Goal: Complete application form

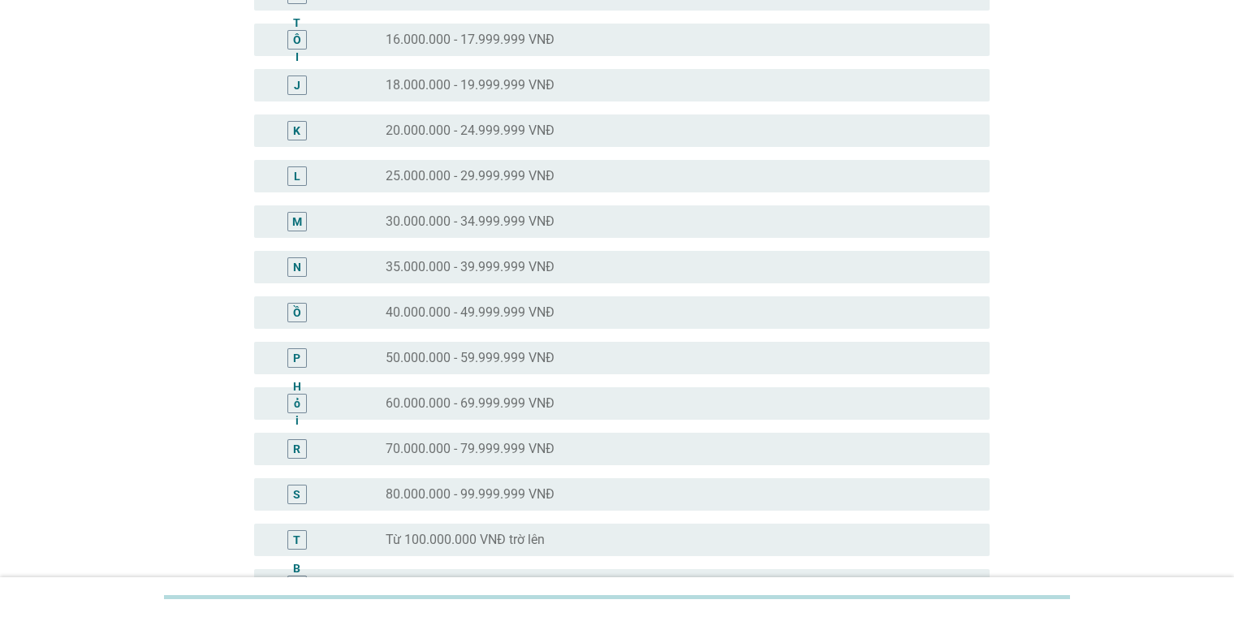
scroll to position [487, 0]
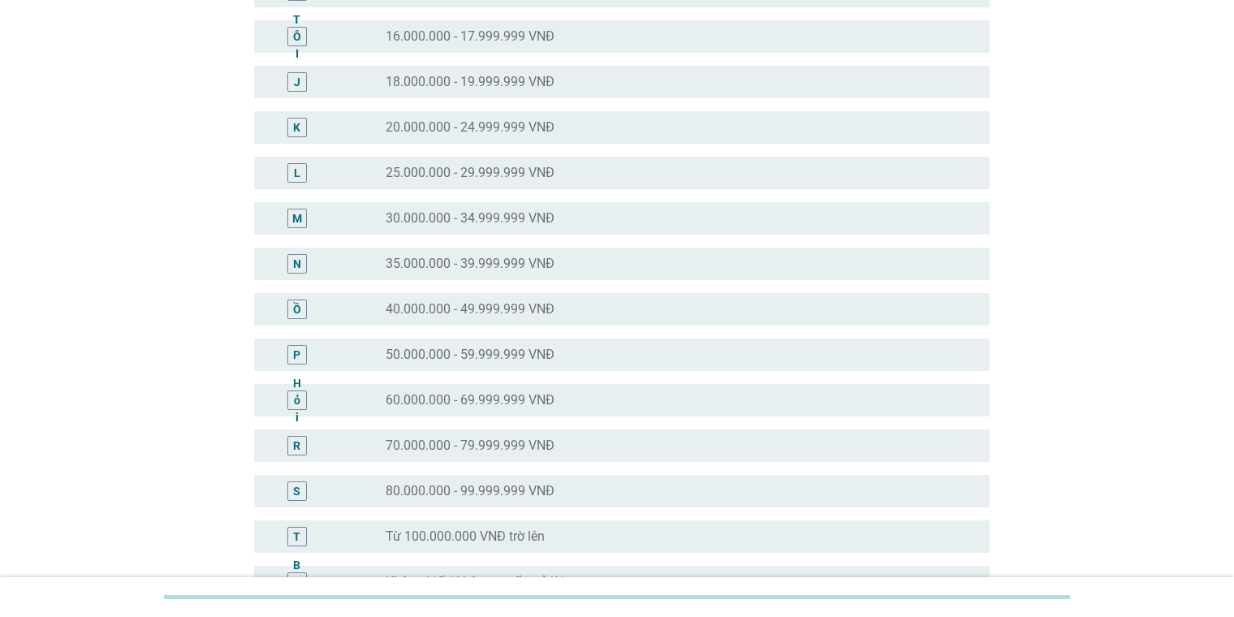
click at [477, 406] on font "60.000.000 - 69.999.999 VNĐ" at bounding box center [470, 399] width 169 height 15
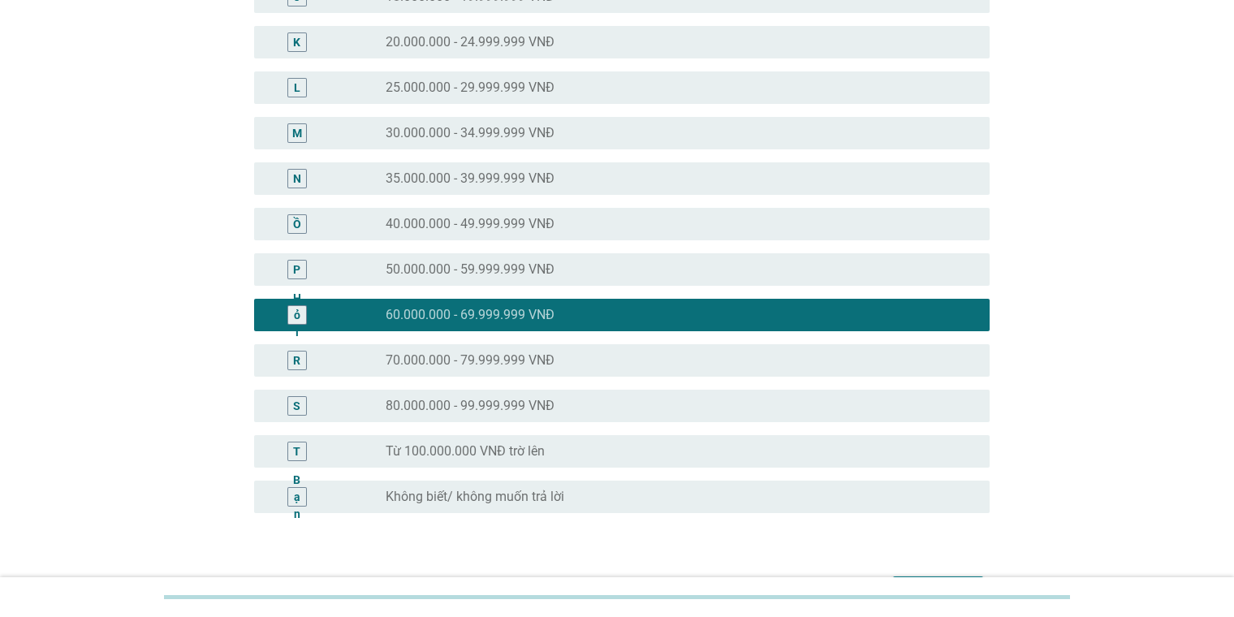
scroll to position [677, 0]
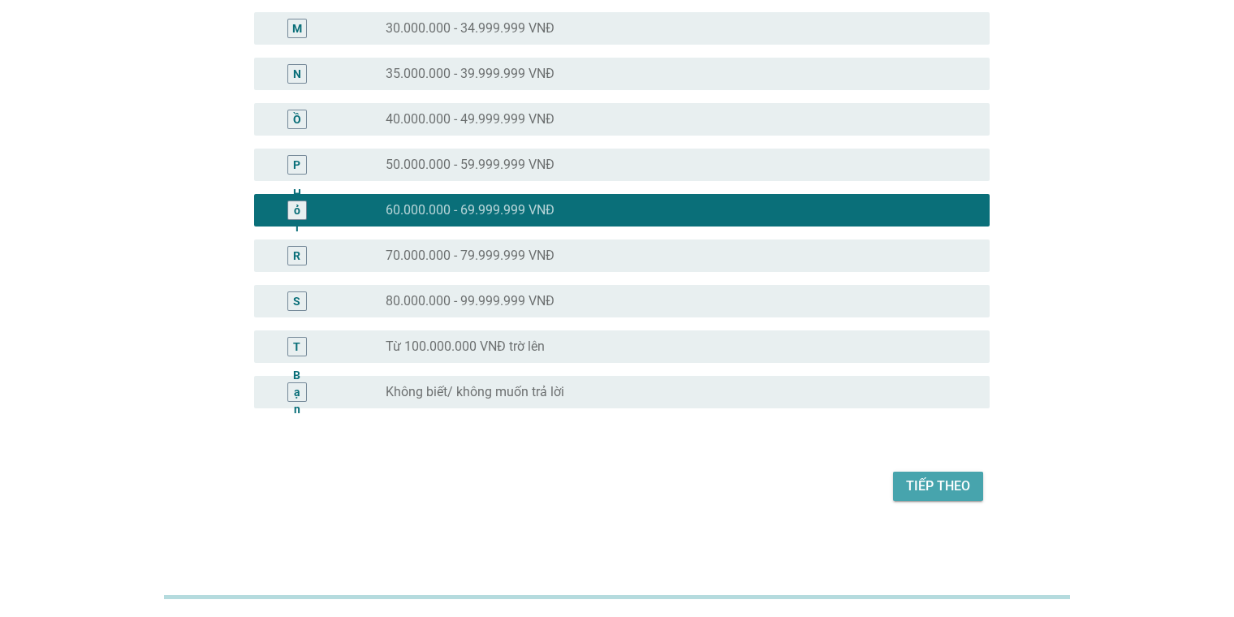
click at [801, 485] on font "Tiếp theo" at bounding box center [938, 485] width 64 height 15
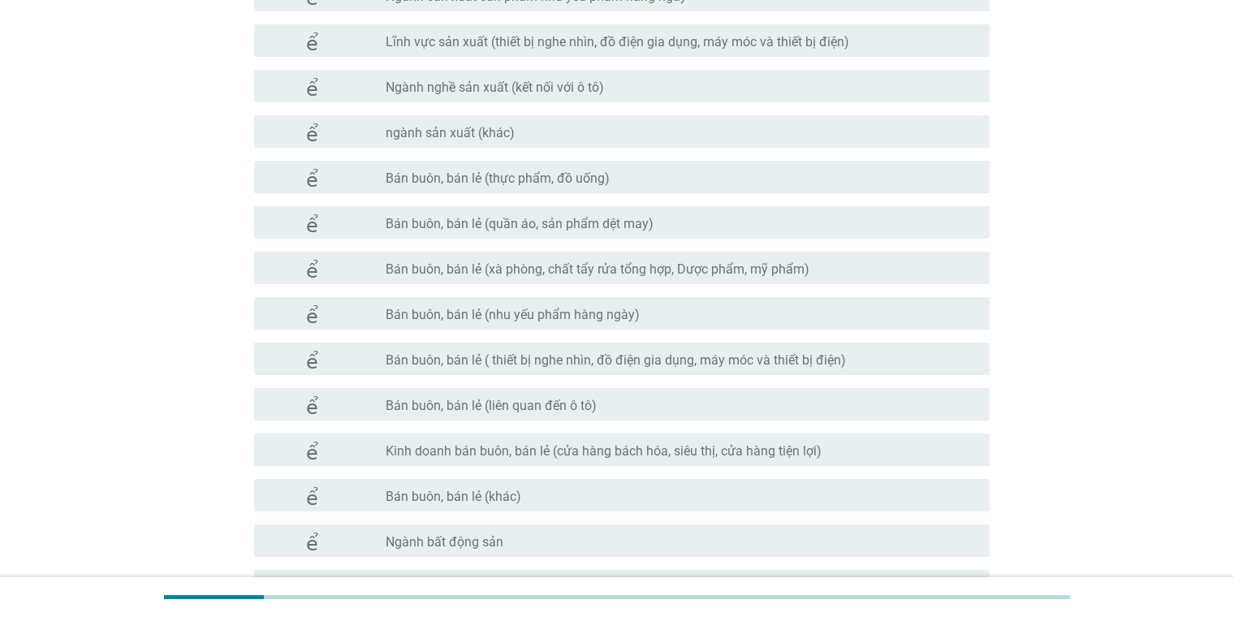
scroll to position [681, 0]
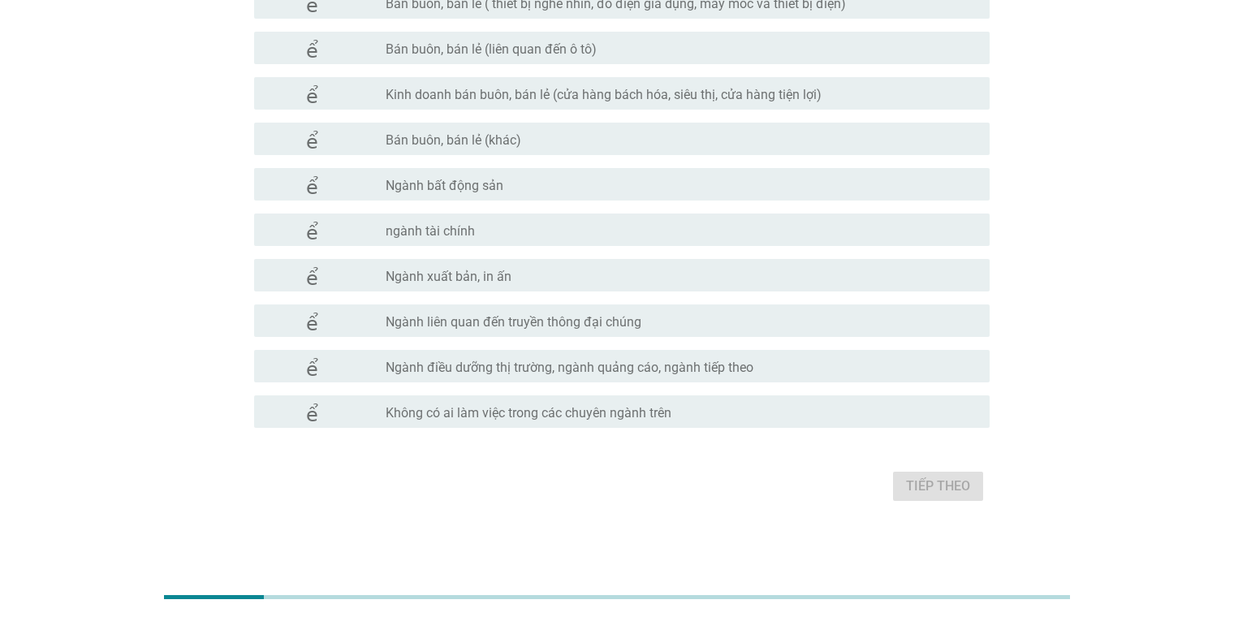
click at [503, 417] on font "Không có ai làm việc trong các chuyên ngành trên" at bounding box center [529, 412] width 286 height 15
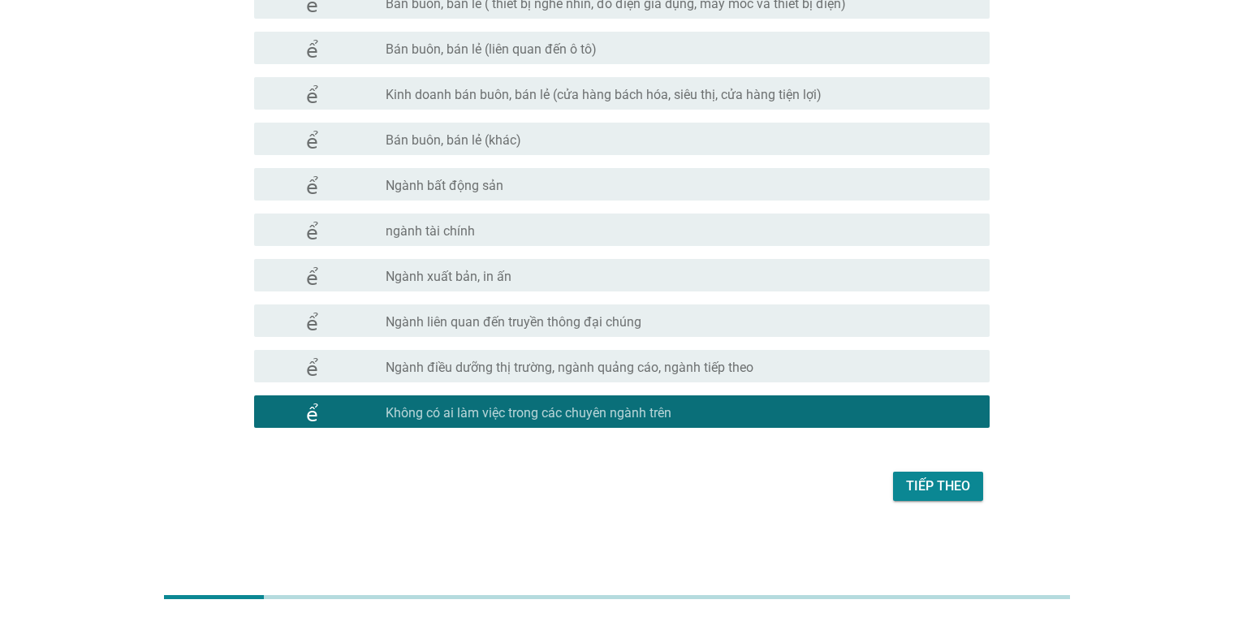
click at [801, 484] on font "Tiếp theo" at bounding box center [938, 485] width 64 height 15
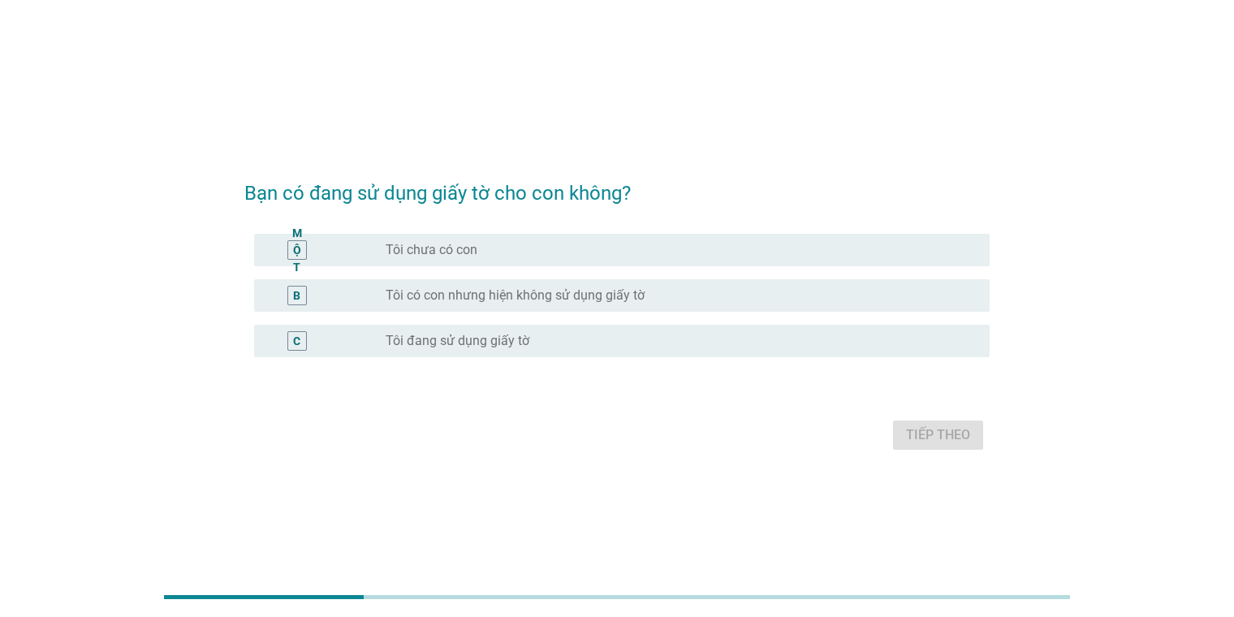
drag, startPoint x: 487, startPoint y: 342, endPoint x: 508, endPoint y: 342, distance: 21.1
click at [488, 342] on font "Tôi đang sử dụng giấy tờ" at bounding box center [458, 340] width 144 height 15
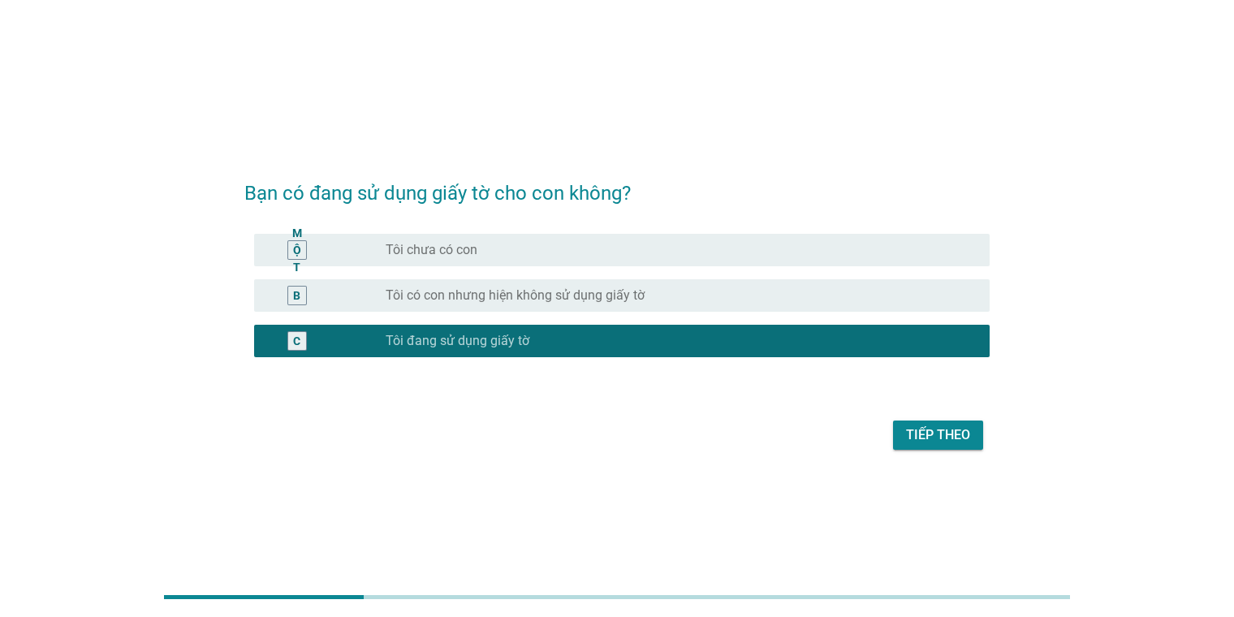
scroll to position [39, 0]
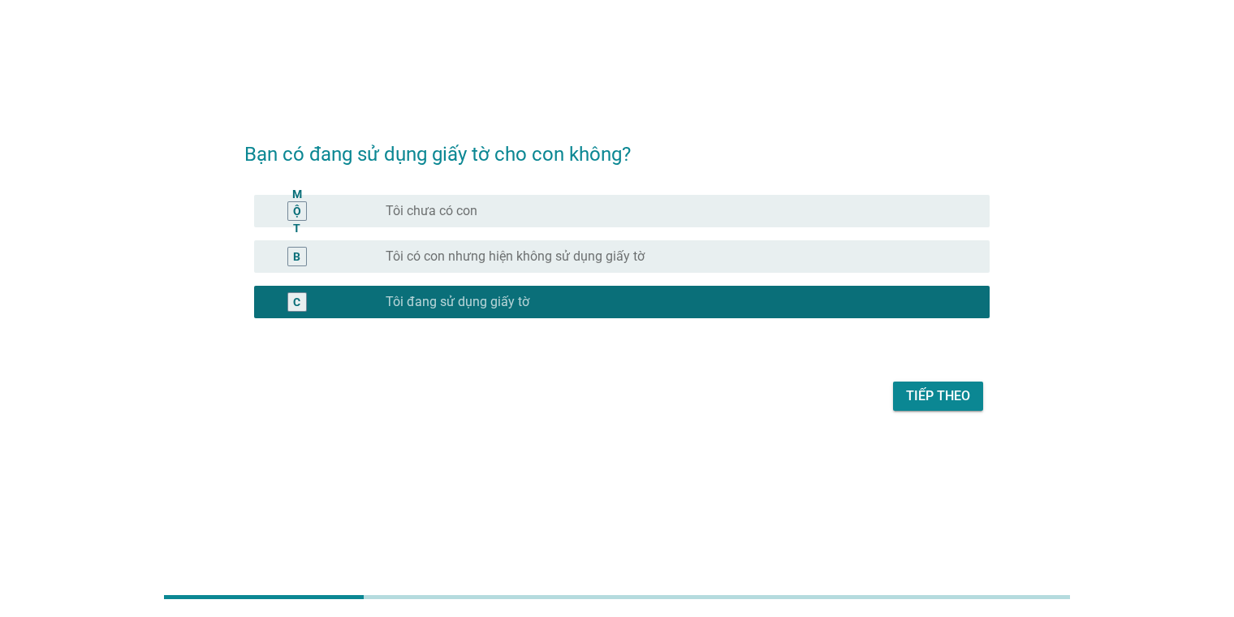
click at [801, 395] on font "Tiếp theo" at bounding box center [938, 395] width 64 height 15
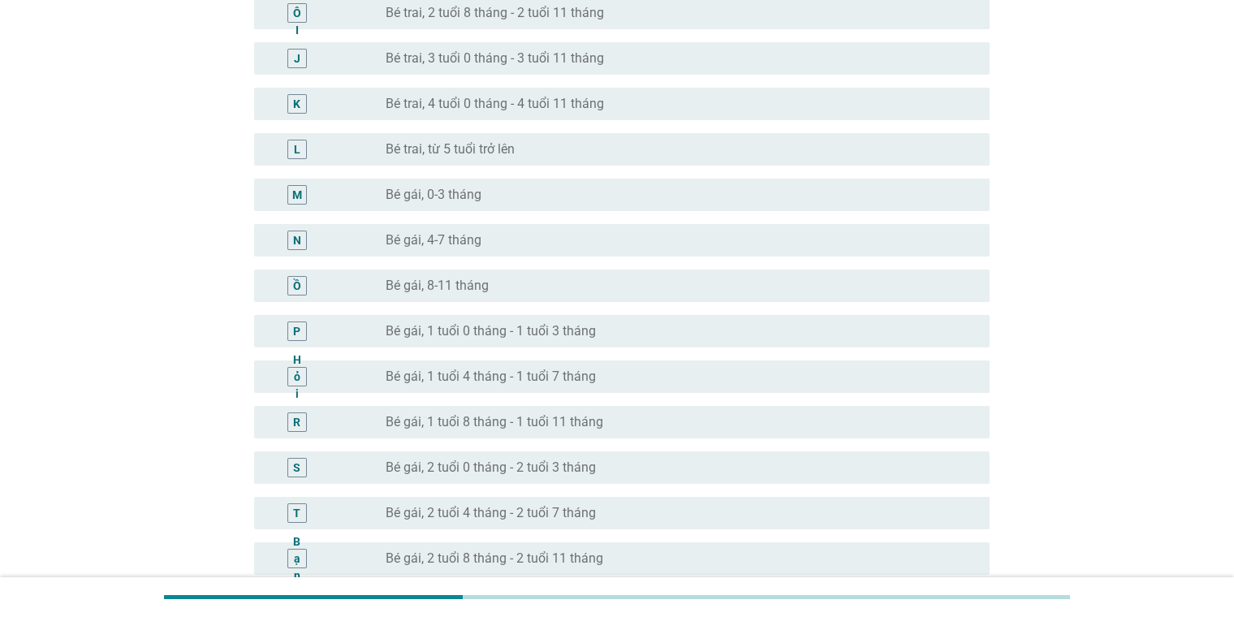
scroll to position [568, 0]
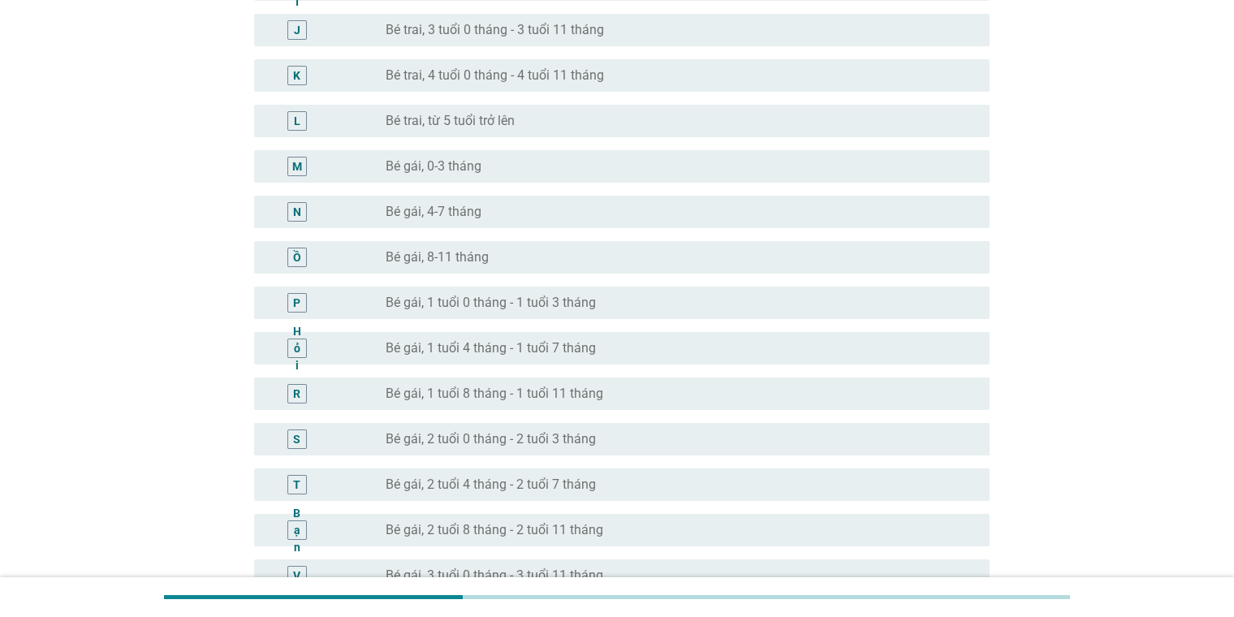
click at [552, 389] on font "Bé gái, 1 tuổi 8 tháng - 1 tuổi 11 tháng" at bounding box center [495, 393] width 218 height 15
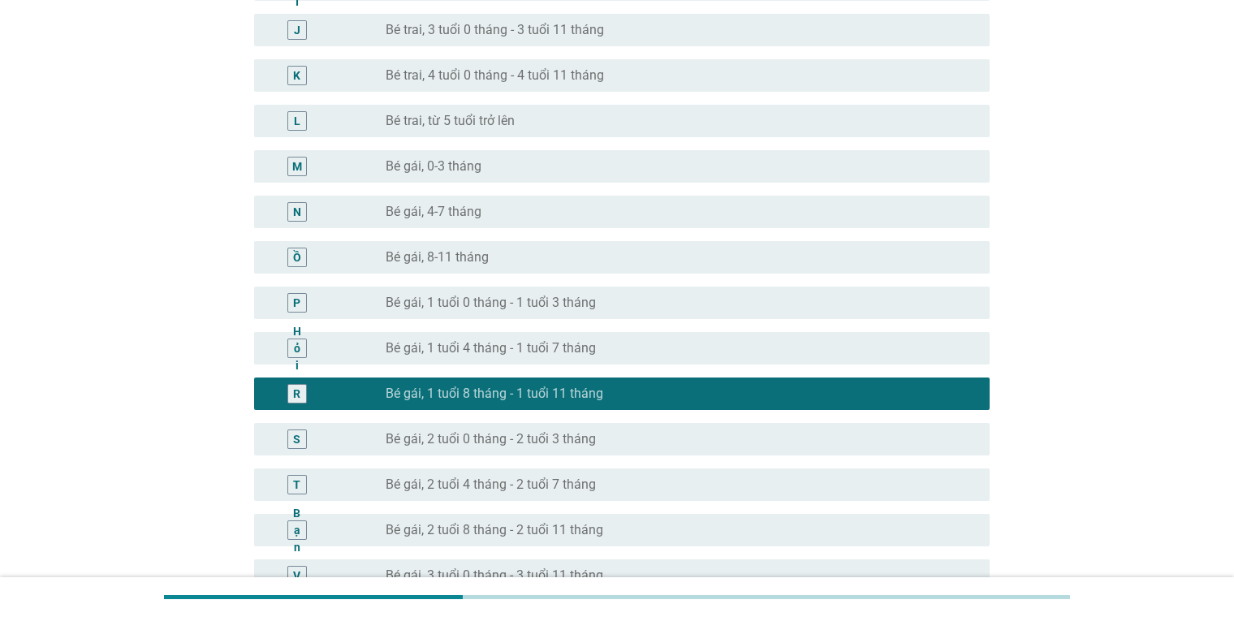
click at [577, 384] on div "nút radio chưa được chọn Bé gái, 1 tuổi 8 tháng - 1 tuổi 11 tháng" at bounding box center [681, 393] width 591 height 19
click at [528, 432] on font "Bé gái, 2 tuổi 0 tháng - 2 tuổi 3 tháng" at bounding box center [491, 438] width 210 height 15
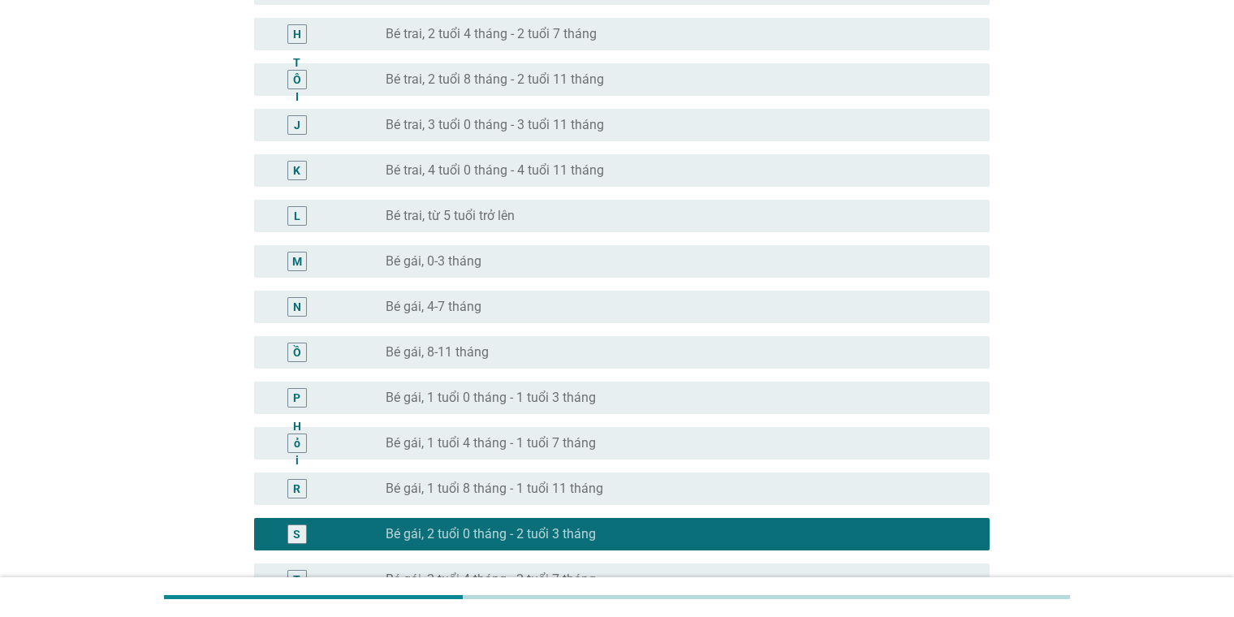
scroll to position [437, 0]
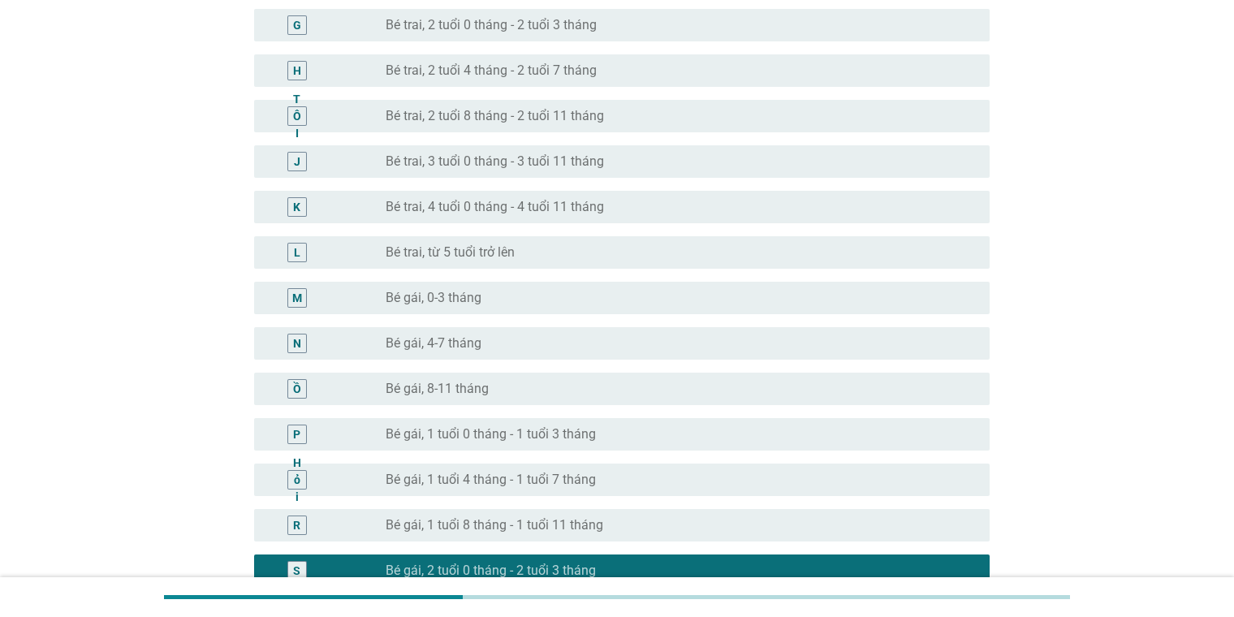
click at [558, 247] on div "nút radio chưa được chọn Bé trai, từ 5 tuổi trở lên" at bounding box center [675, 252] width 578 height 16
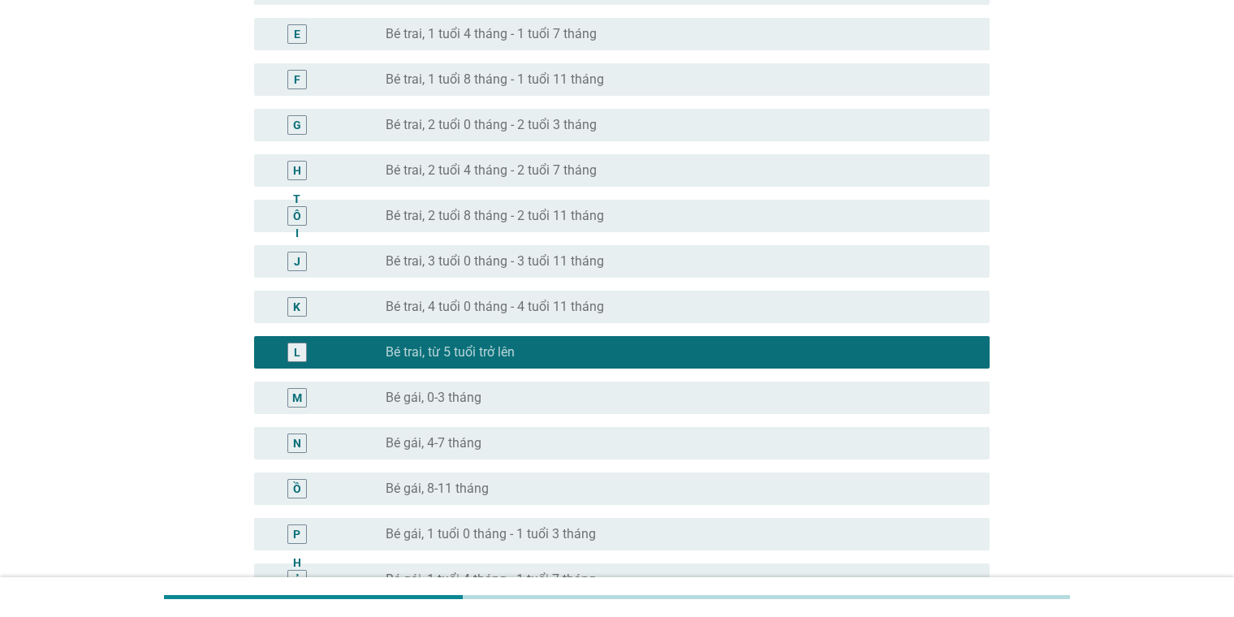
scroll to position [487, 0]
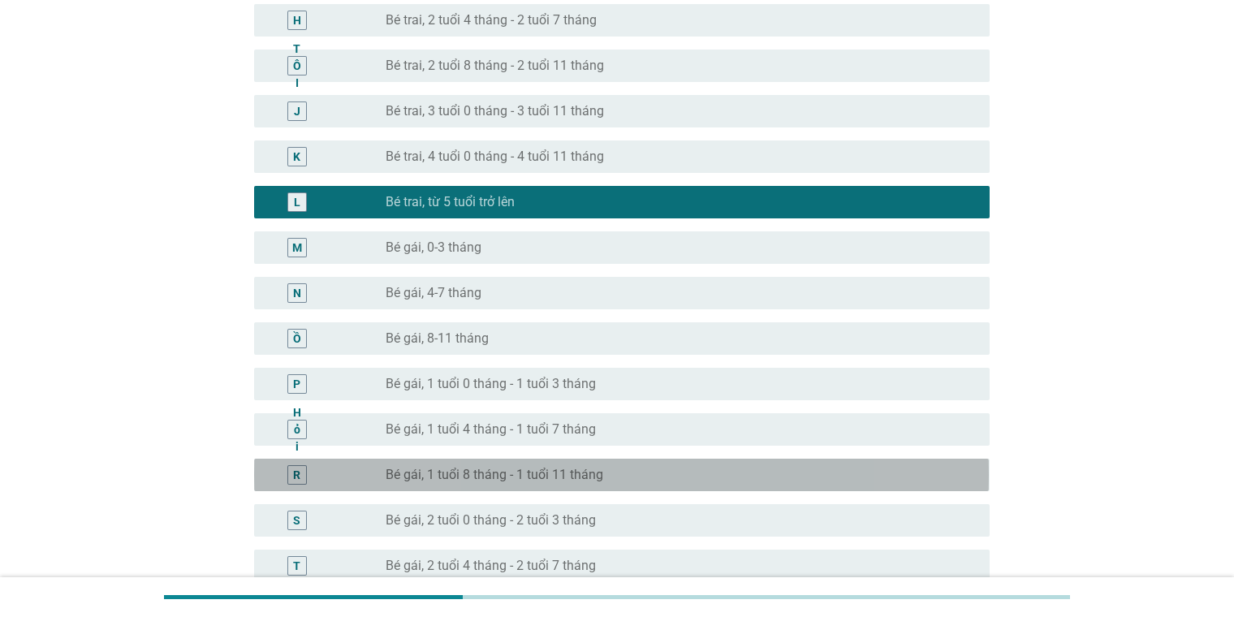
click at [499, 473] on font "Bé gái, 1 tuổi 8 tháng - 1 tuổi 11 tháng" at bounding box center [495, 474] width 218 height 15
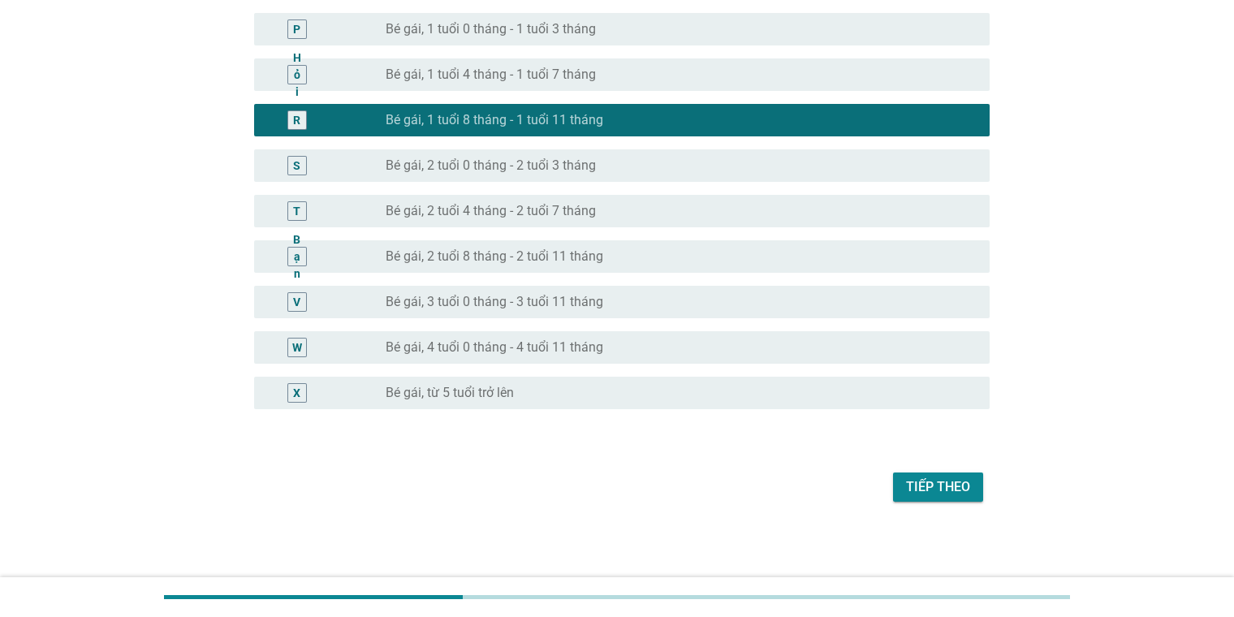
scroll to position [843, 0]
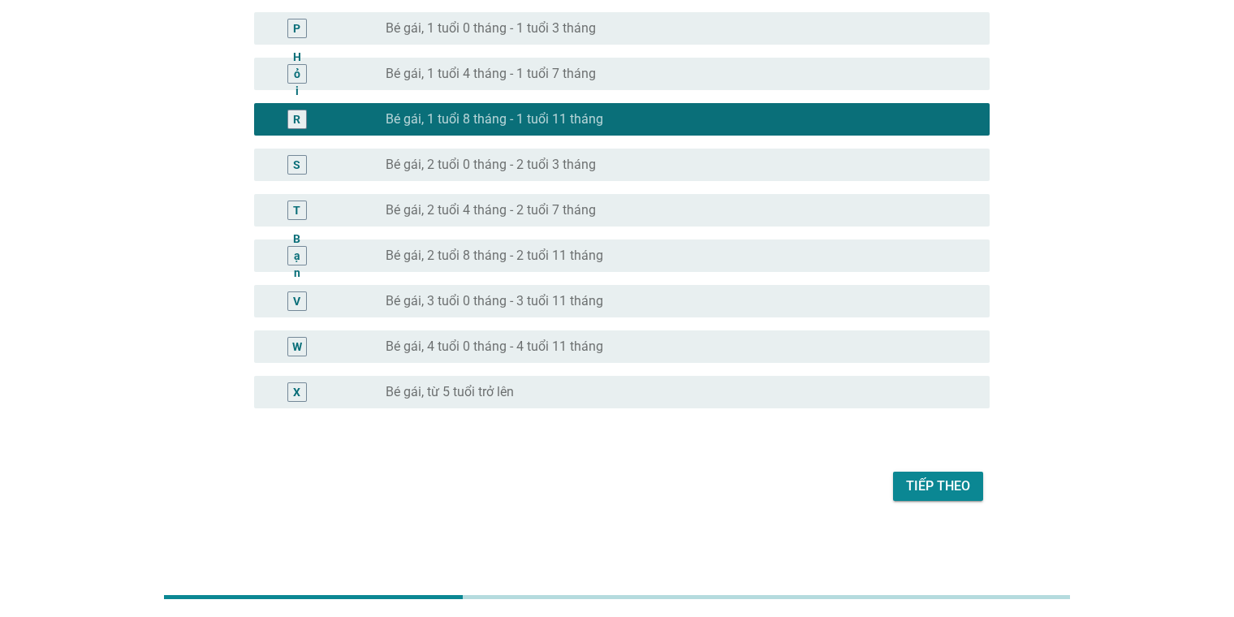
click at [801, 488] on font "Tiếp theo" at bounding box center [938, 485] width 64 height 15
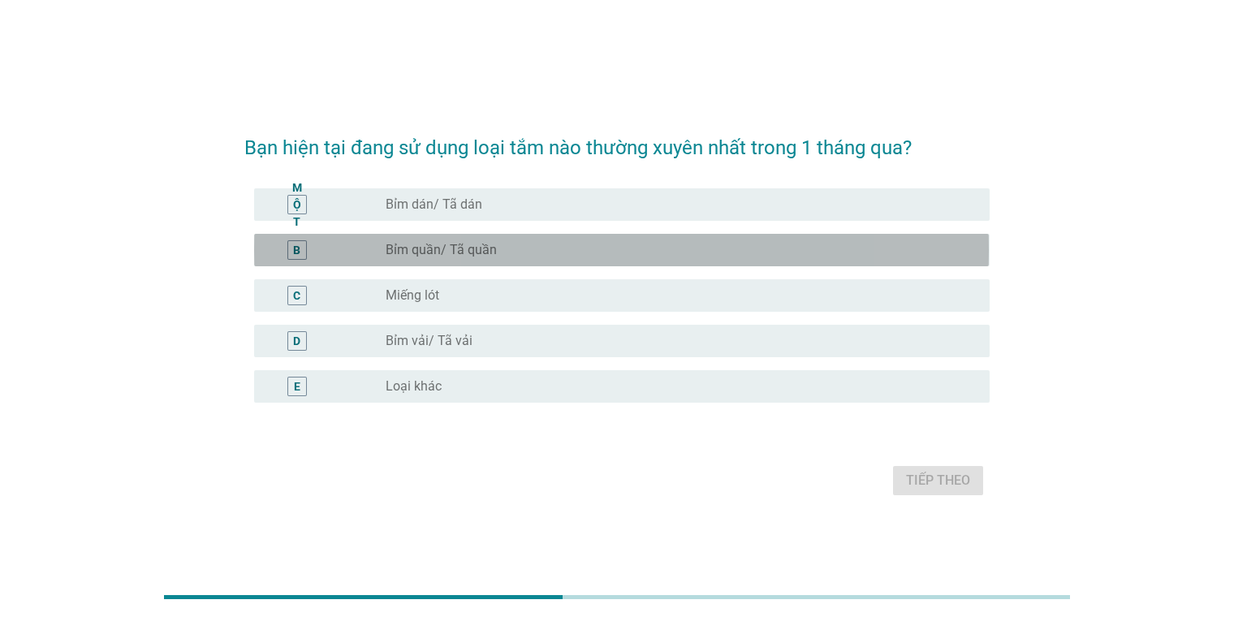
click at [464, 251] on font "Bỉm quần/ Tã quần" at bounding box center [441, 249] width 111 height 15
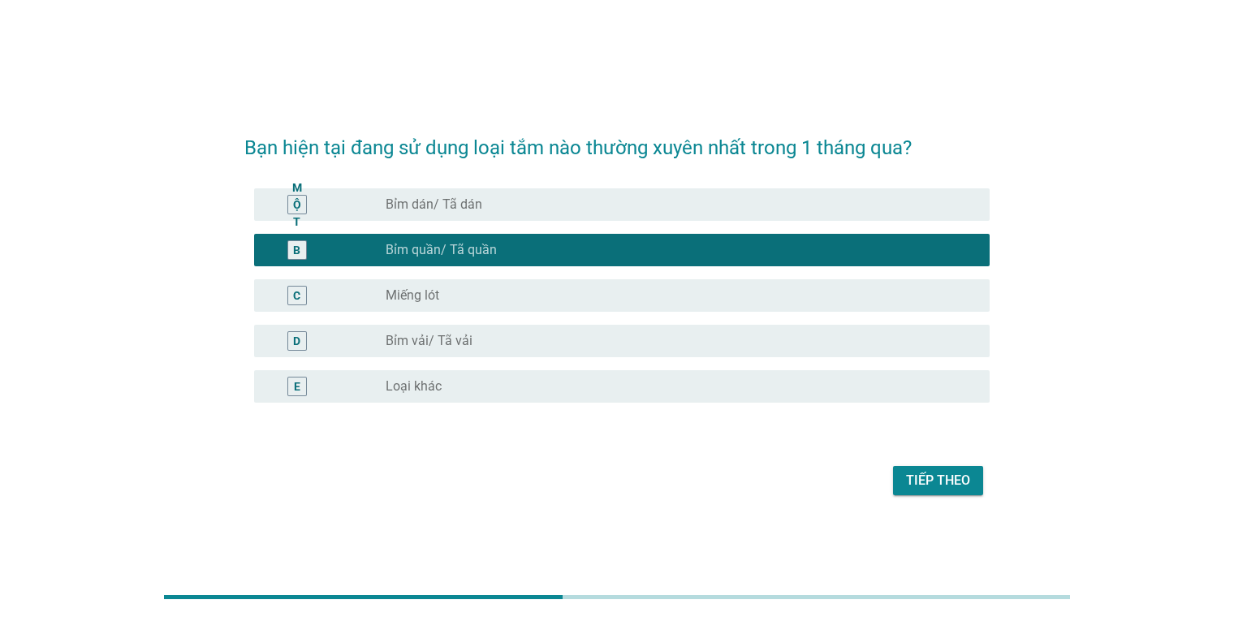
click at [479, 201] on font "Bỉm dán/ Tã dán" at bounding box center [434, 204] width 97 height 15
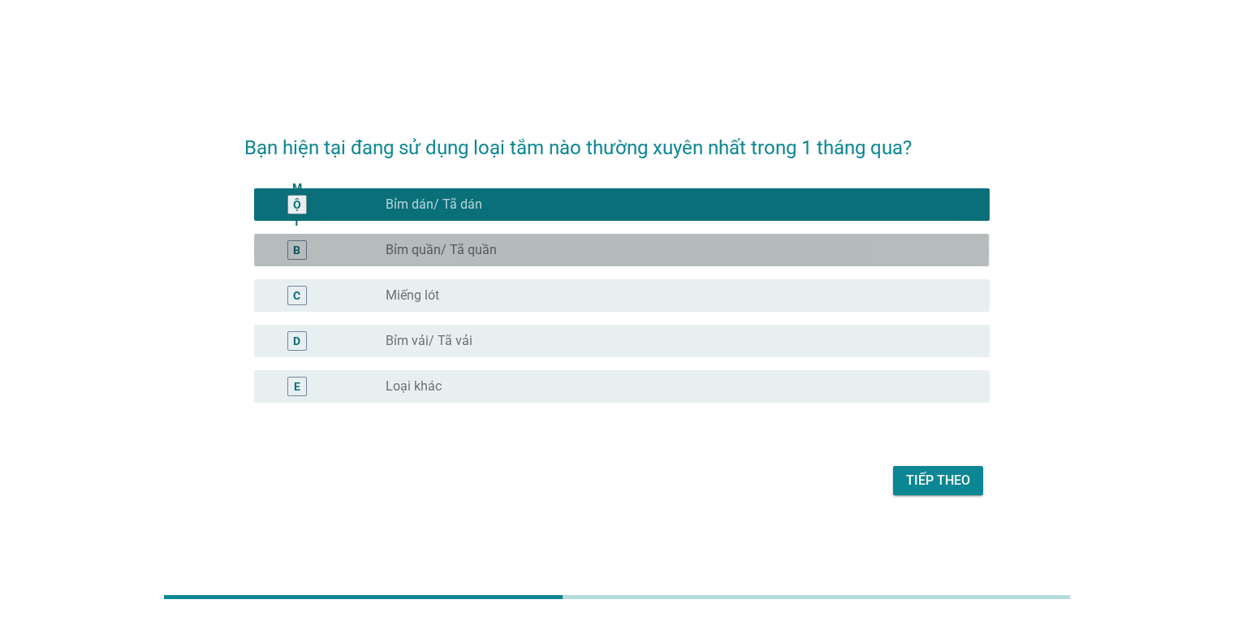
click at [482, 248] on font "Bỉm quần/ Tã quần" at bounding box center [441, 249] width 111 height 15
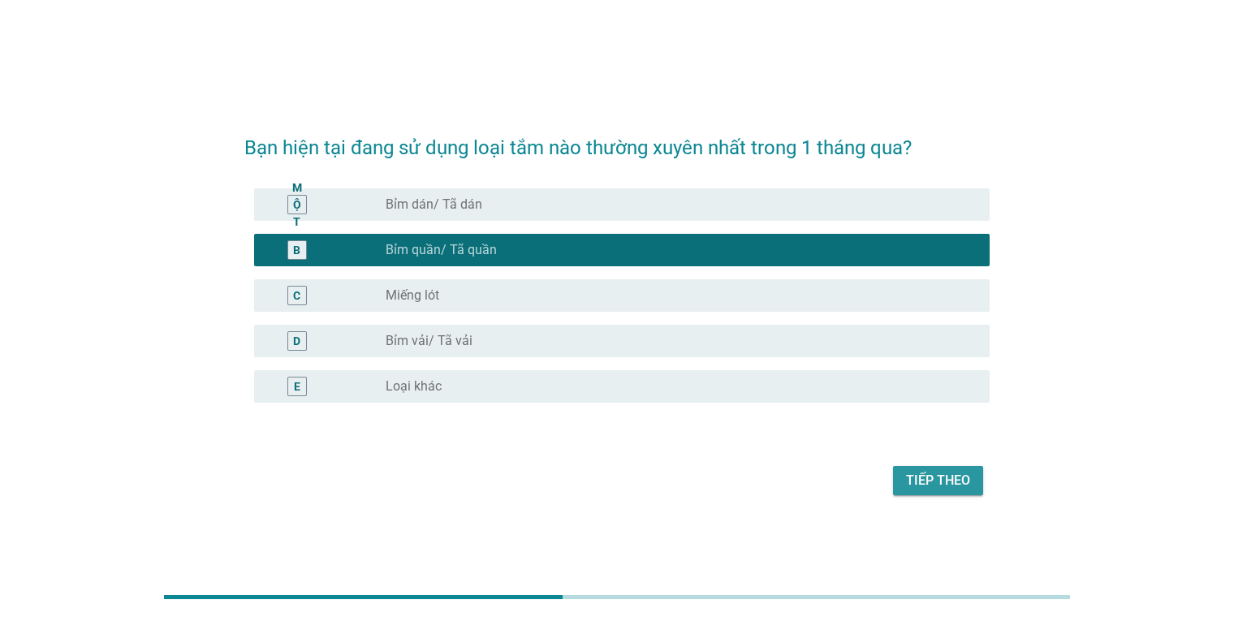
click at [801, 482] on font "Tiếp theo" at bounding box center [938, 480] width 64 height 15
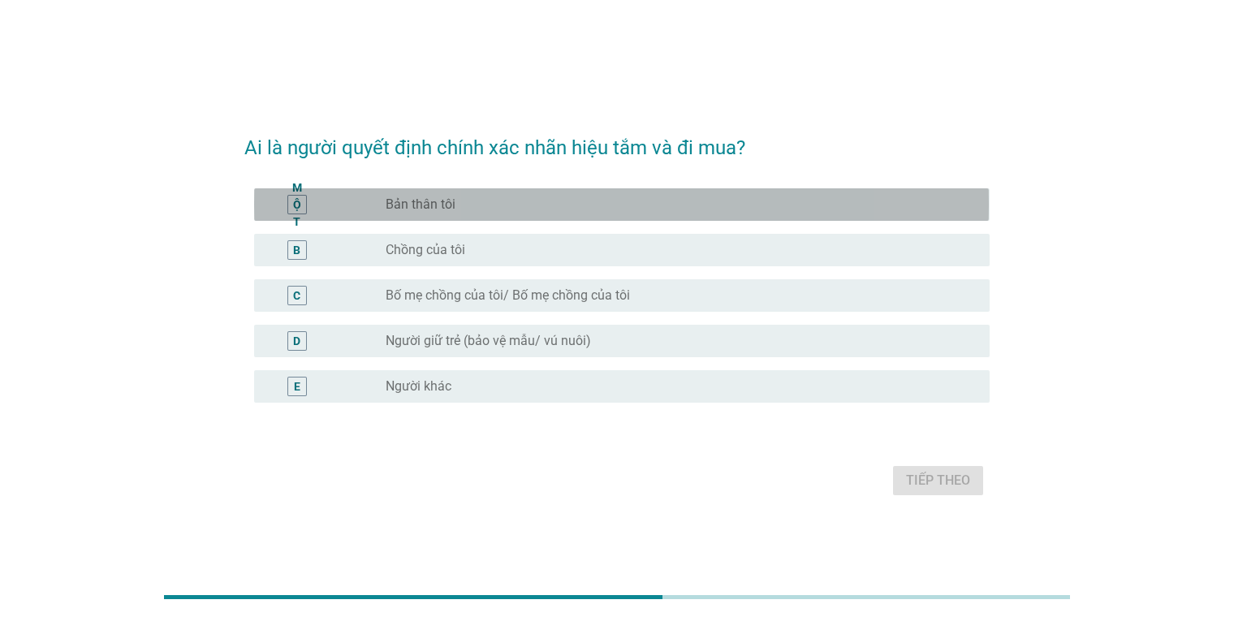
click at [548, 200] on div "nút radio chưa được chọn Bản thân tôi" at bounding box center [675, 205] width 578 height 16
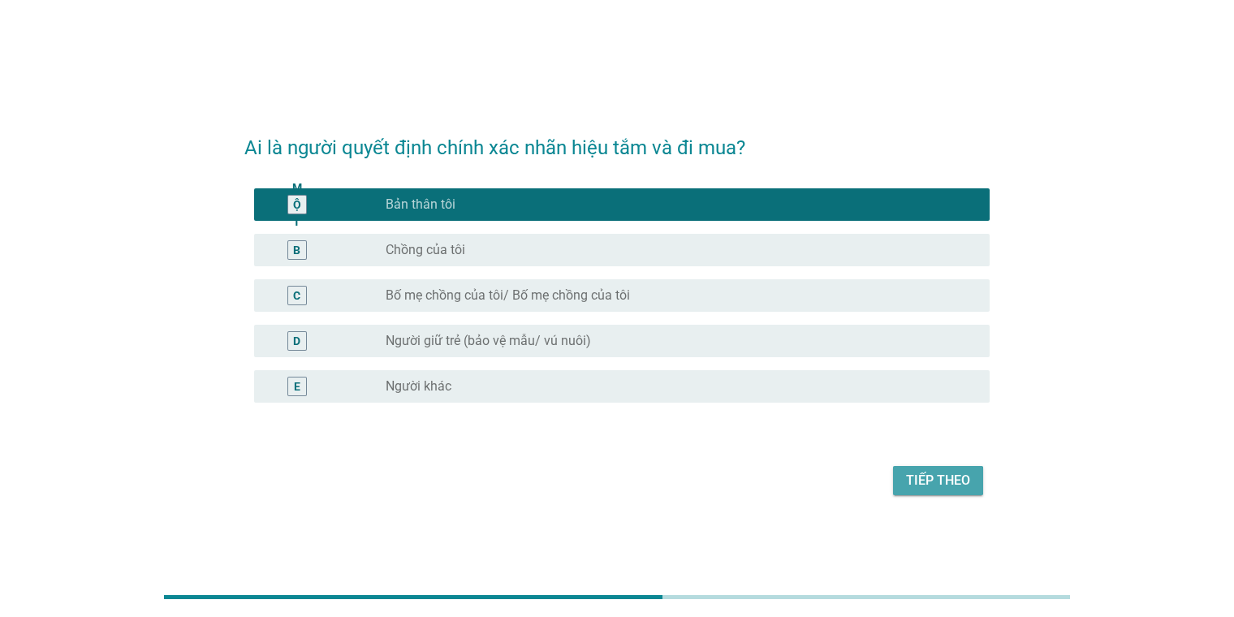
click at [801, 476] on font "Tiếp theo" at bounding box center [938, 480] width 64 height 15
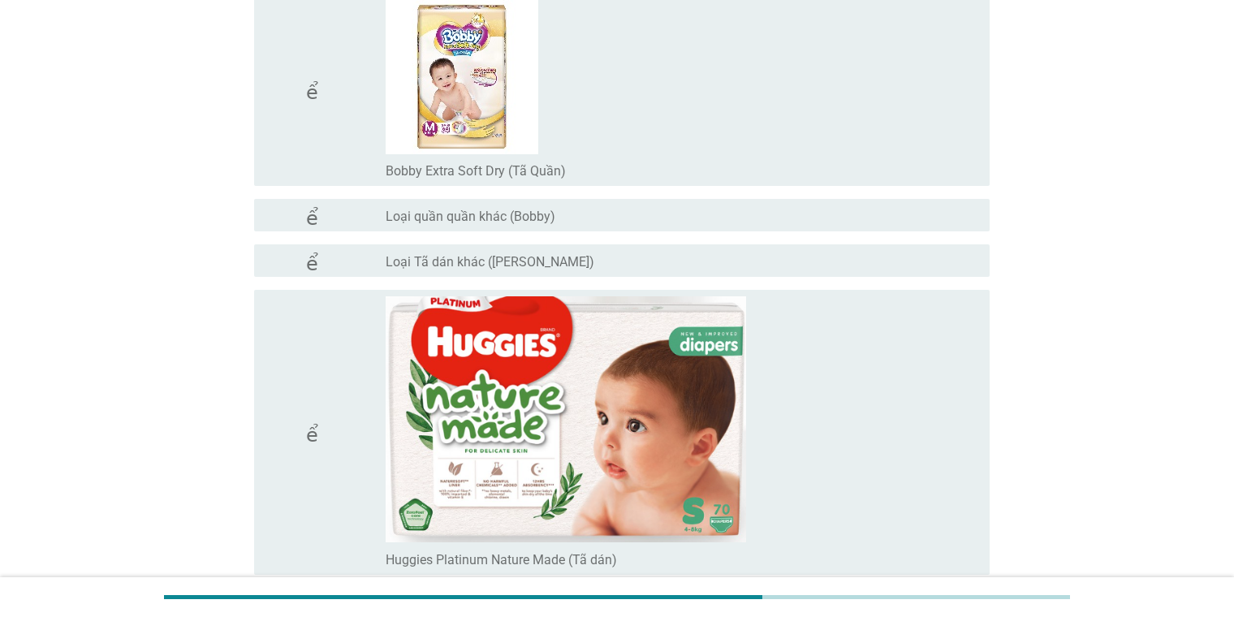
scroll to position [3573, 0]
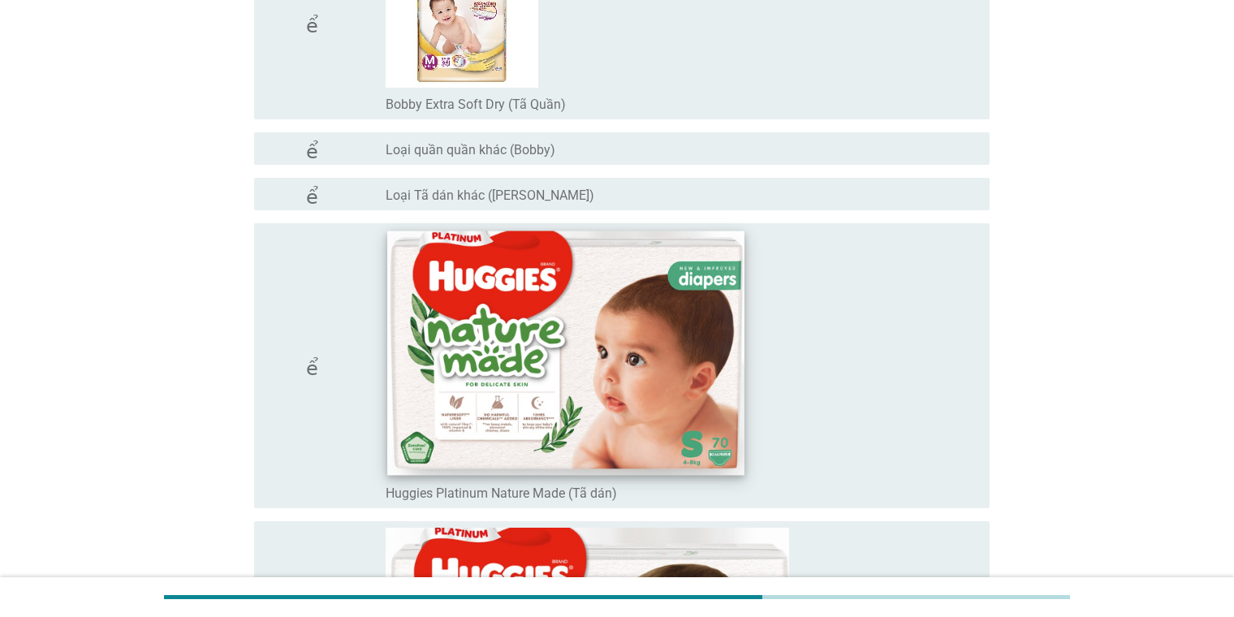
click at [551, 302] on img at bounding box center [565, 353] width 356 height 244
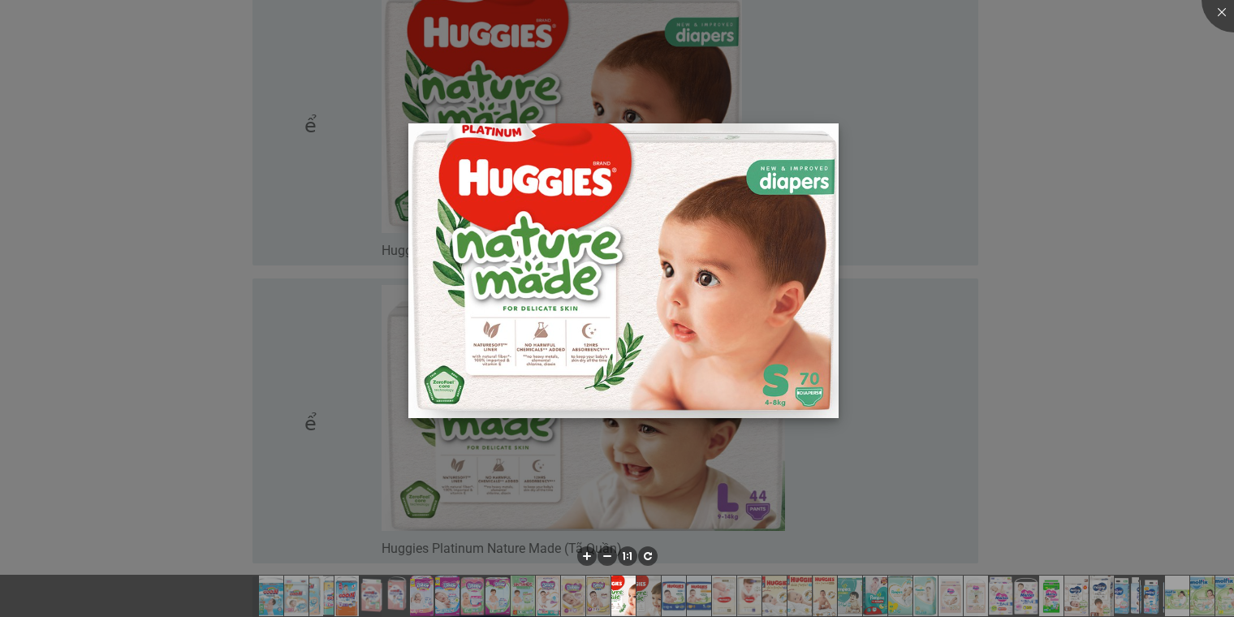
scroll to position [3816, 0]
click at [801, 19] on div at bounding box center [1234, 0] width 65 height 65
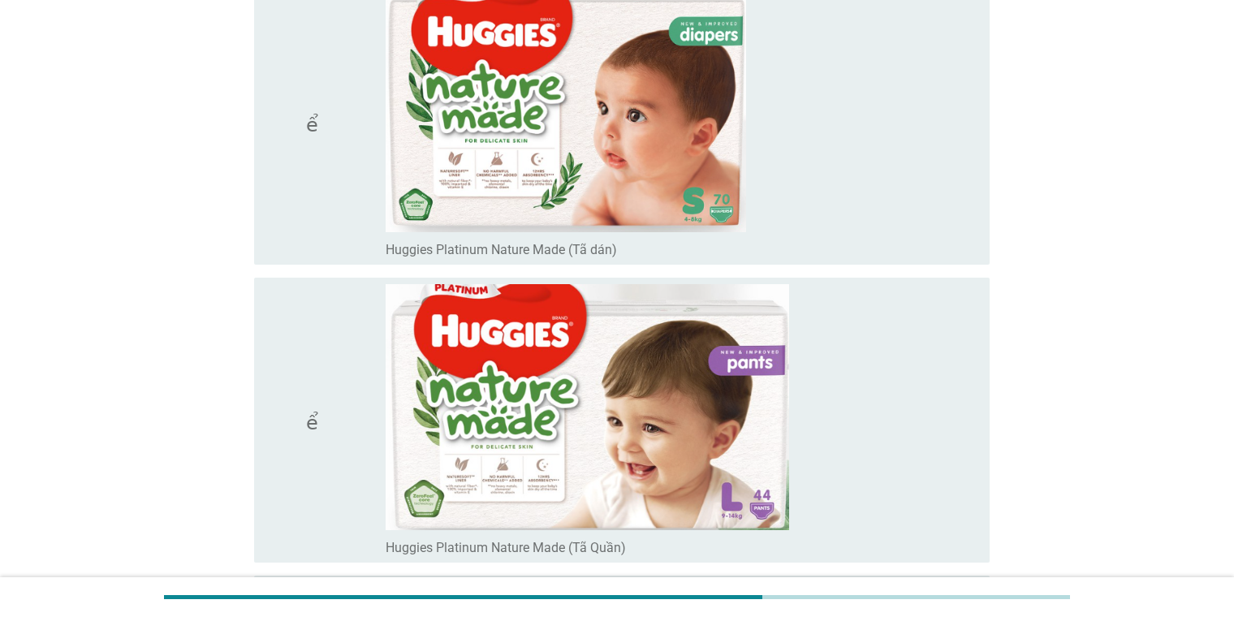
click at [317, 433] on icon "kiểm tra" at bounding box center [334, 420] width 134 height 272
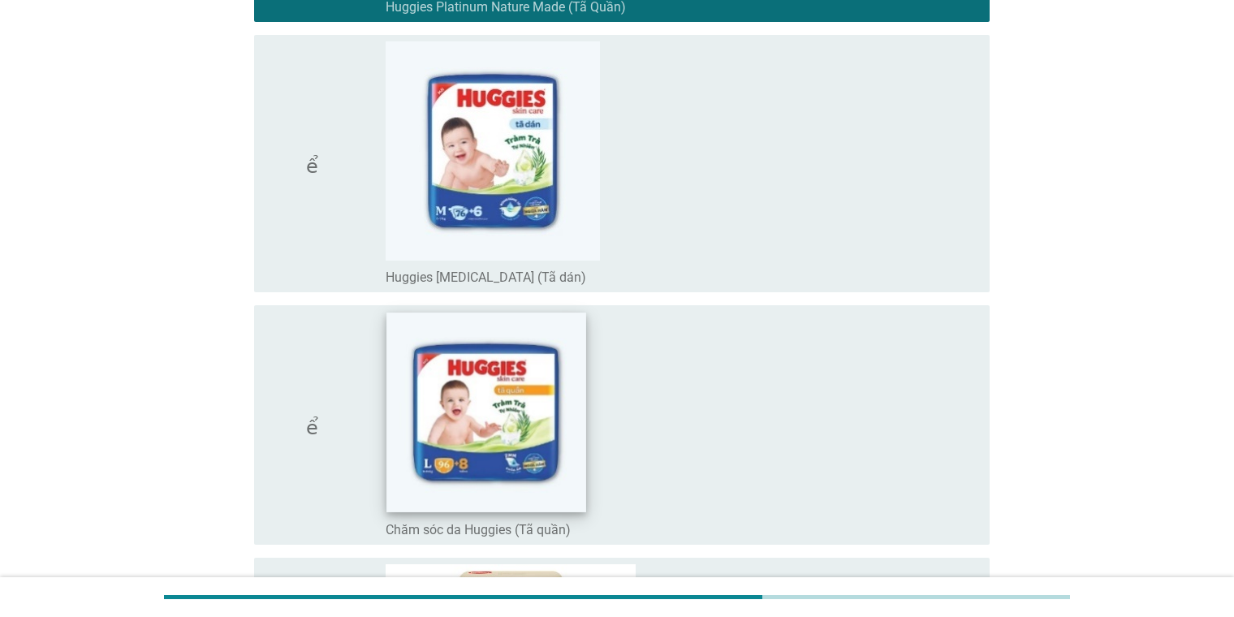
scroll to position [4466, 0]
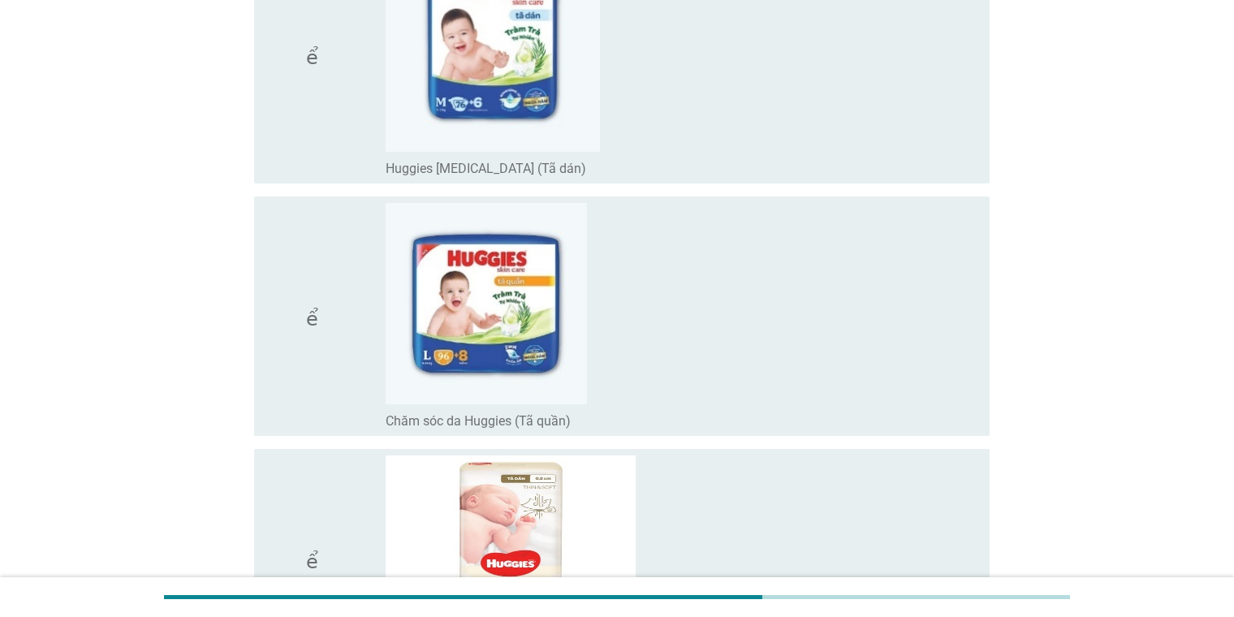
click at [317, 335] on icon "kiểm tra" at bounding box center [334, 316] width 134 height 227
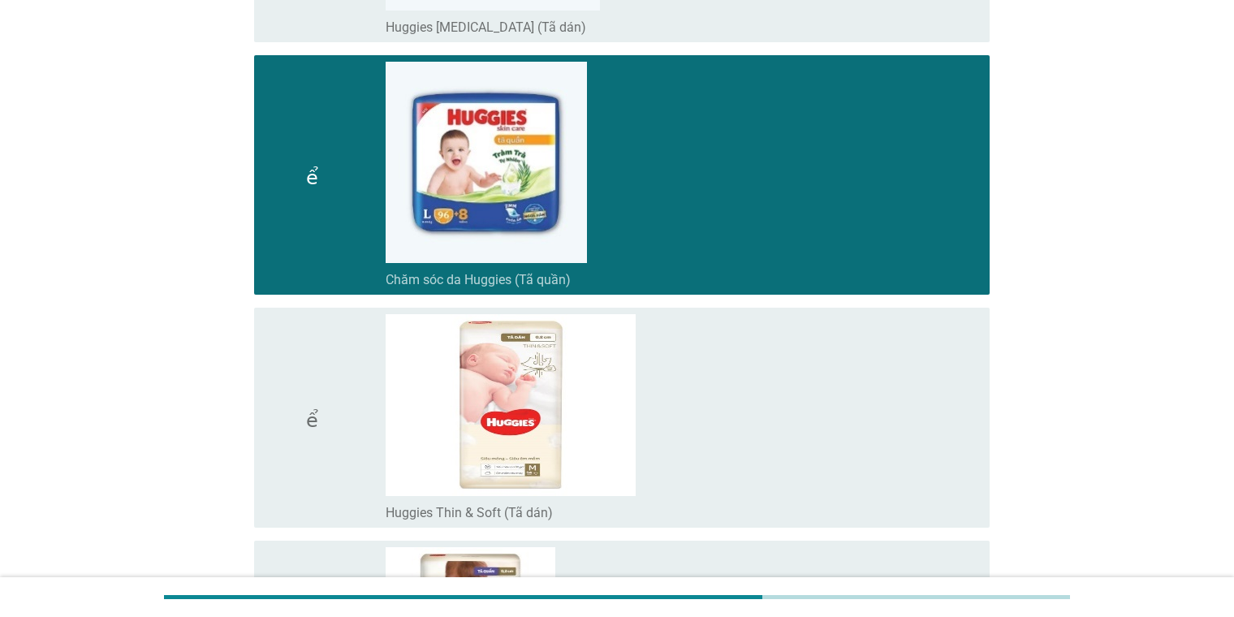
scroll to position [4791, 0]
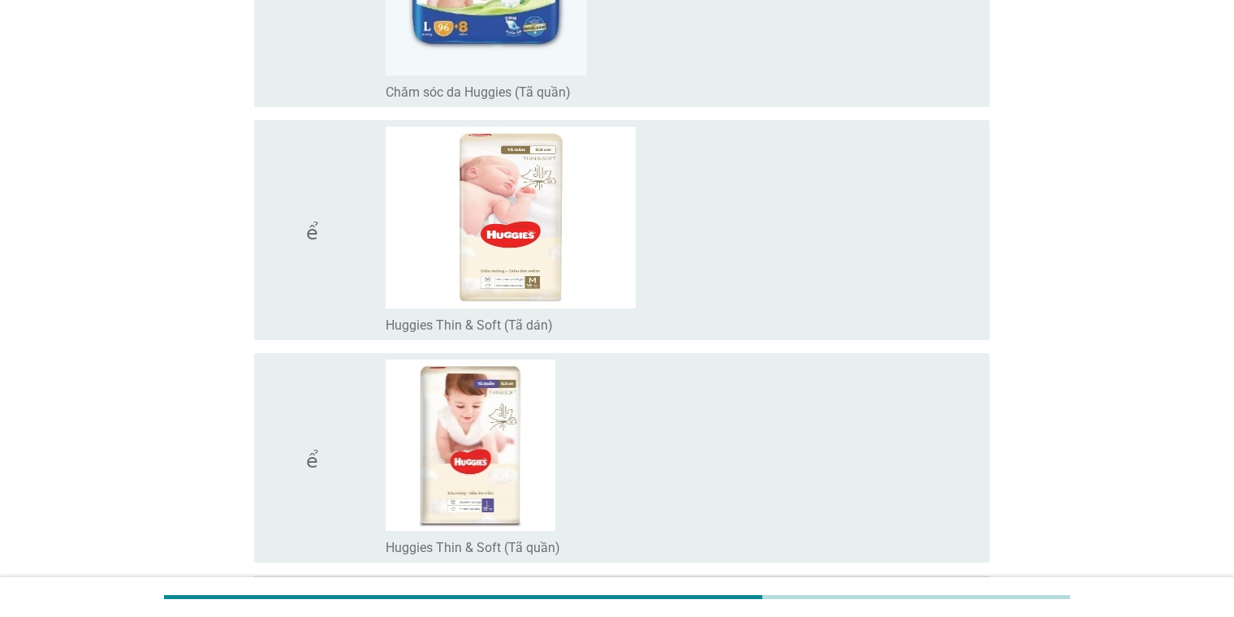
scroll to position [4953, 0]
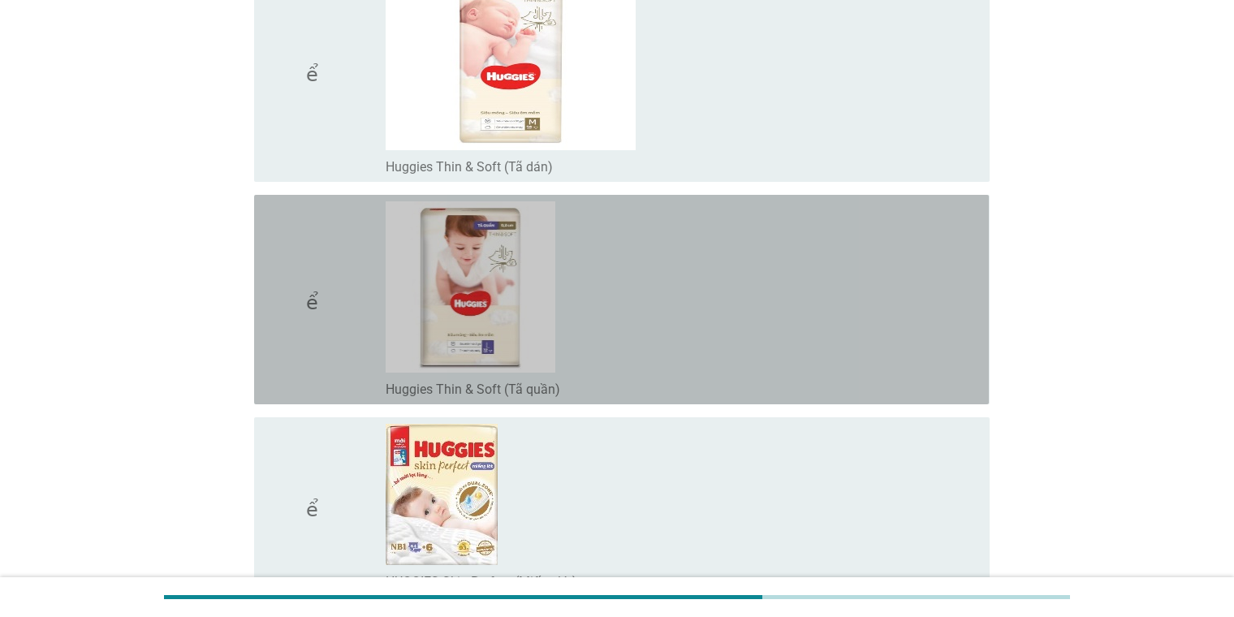
click at [305, 312] on icon "kiểm tra" at bounding box center [334, 299] width 134 height 197
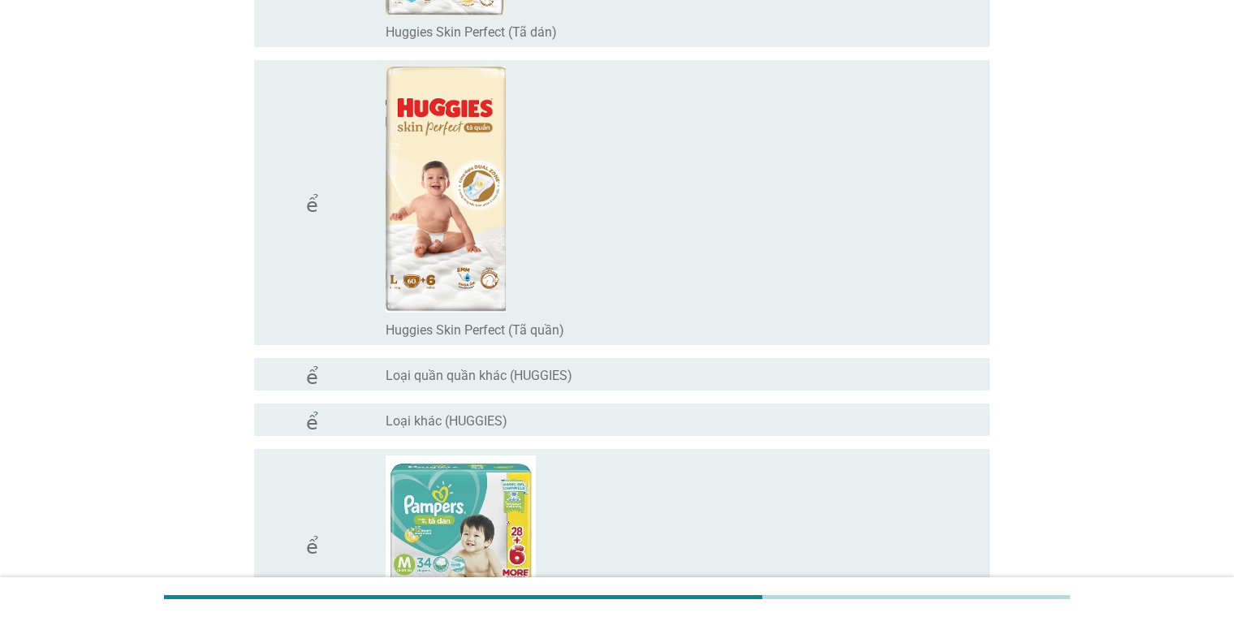
scroll to position [5684, 0]
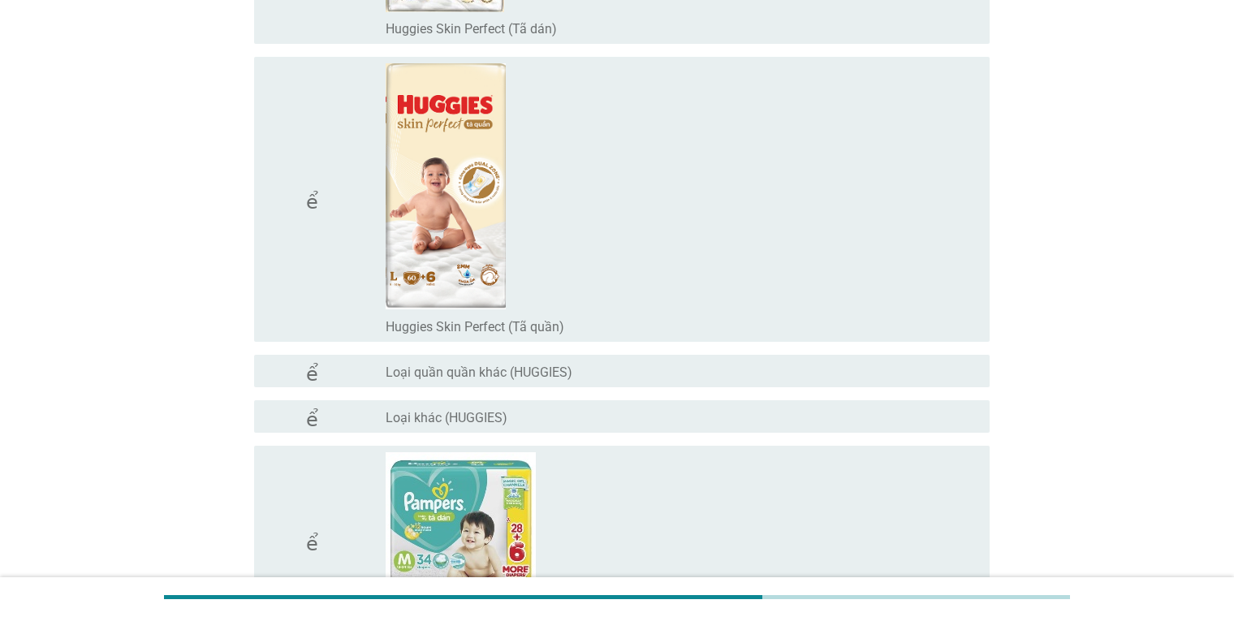
click at [313, 209] on icon "kiểm tra" at bounding box center [334, 199] width 134 height 272
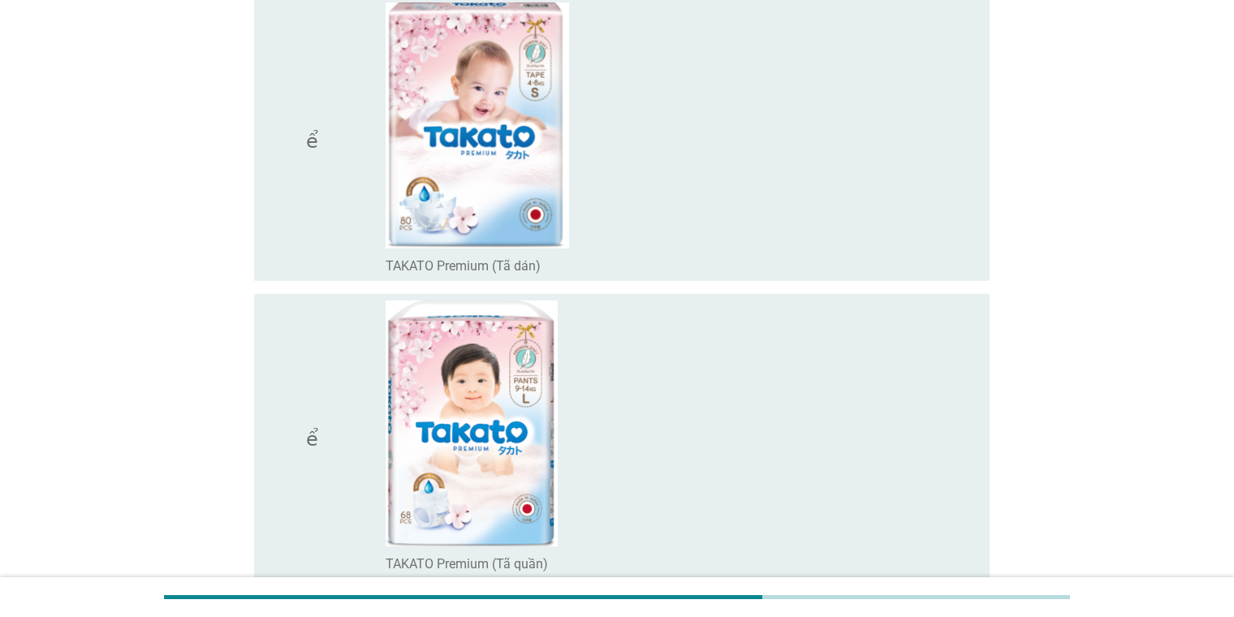
scroll to position [12862, 0]
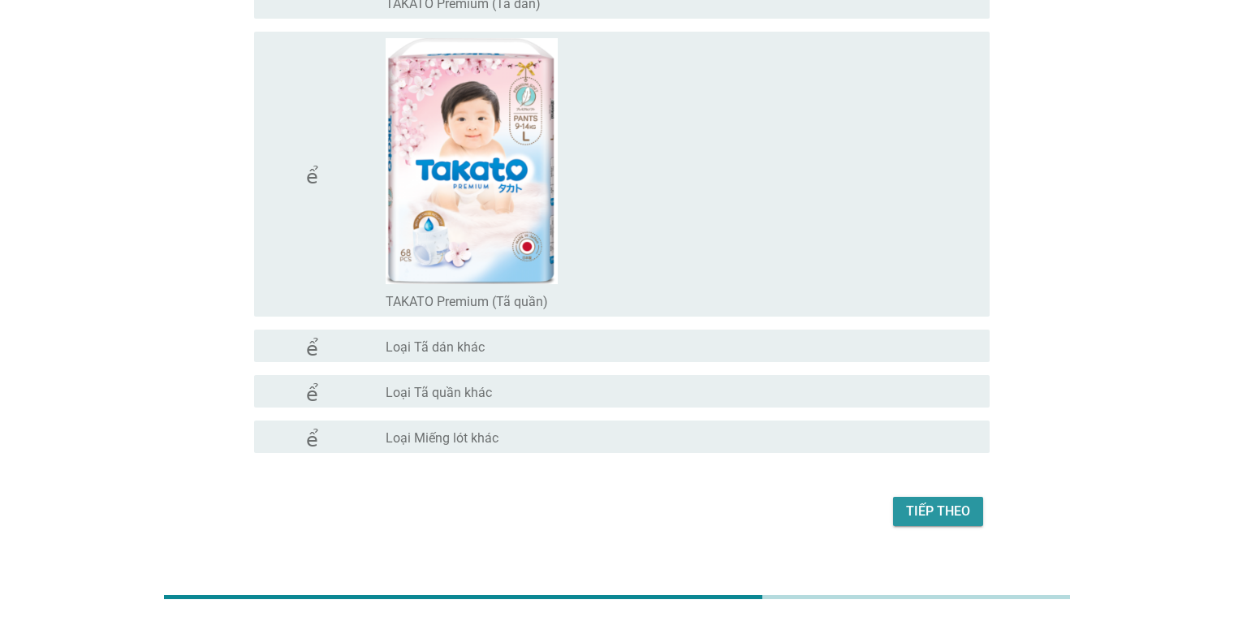
click at [801, 503] on font "Tiếp theo" at bounding box center [938, 510] width 64 height 15
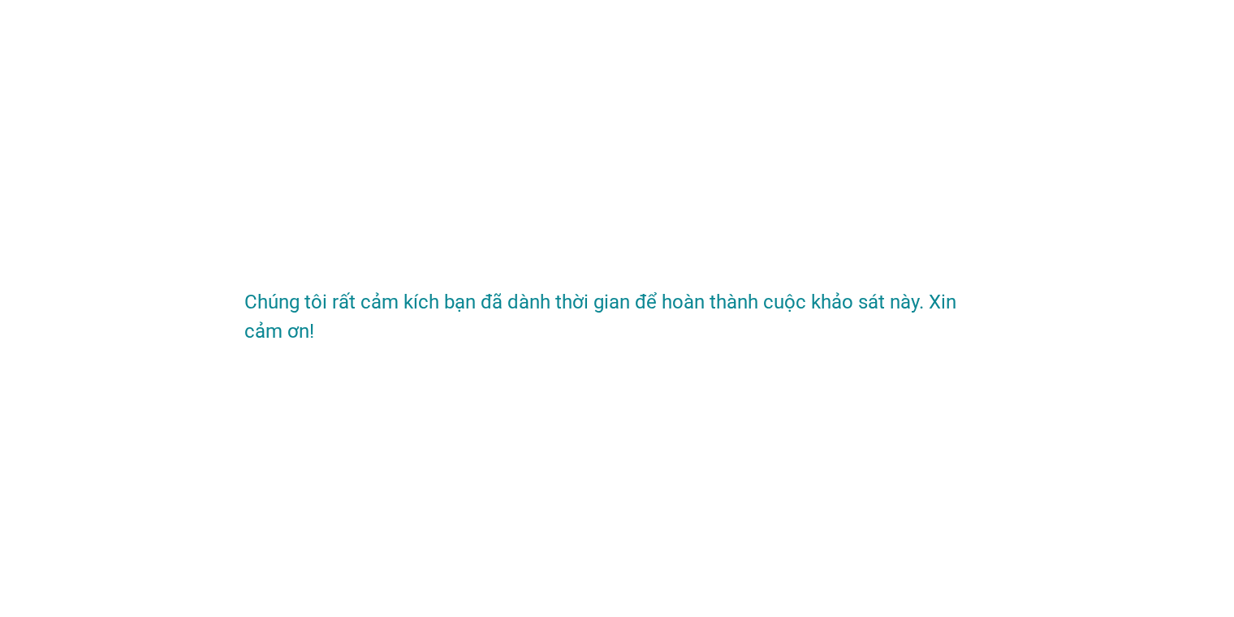
scroll to position [0, 0]
